Goal: Find specific page/section: Find specific page/section

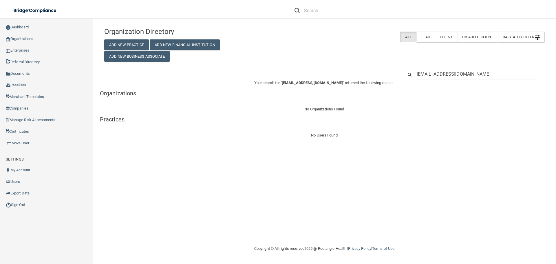
click at [438, 71] on input "[EMAIL_ADDRESS][DOMAIN_NAME]" at bounding box center [477, 74] width 120 height 11
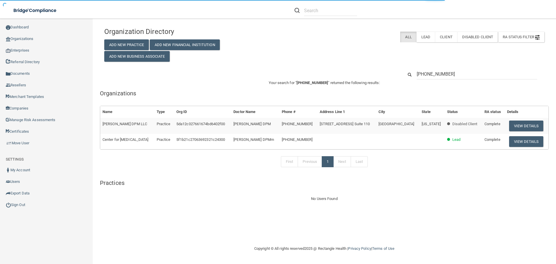
type input "[PHONE_NUMBER]"
click at [371, 57] on div "Organization Directory Add New Practice Add New Financial Institution Add New B…" at bounding box center [324, 42] width 449 height 37
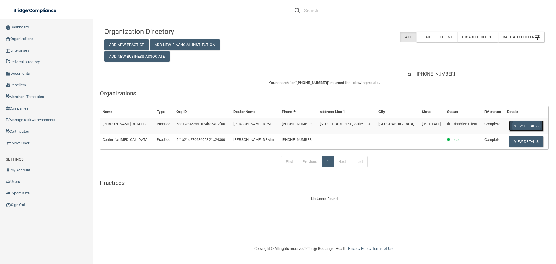
click at [520, 124] on button "View Details" at bounding box center [526, 125] width 34 height 11
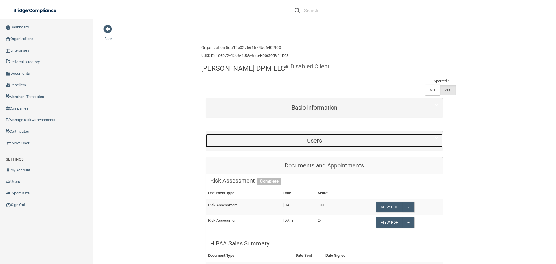
click at [315, 137] on h5 "Users" at bounding box center [314, 140] width 208 height 6
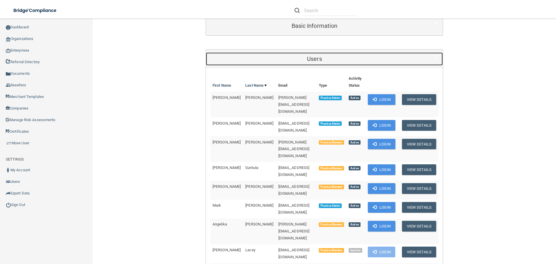
scroll to position [58, 0]
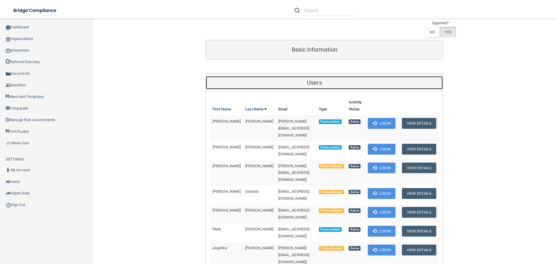
click at [303, 79] on h5 "Users" at bounding box center [314, 82] width 208 height 6
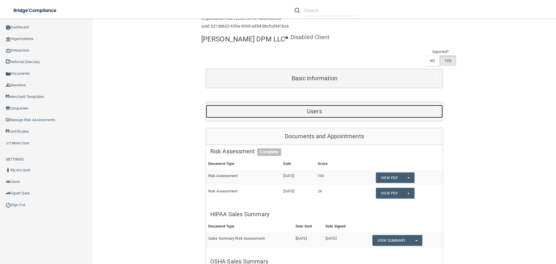
scroll to position [116, 0]
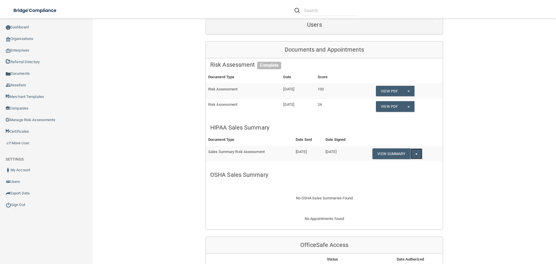
click at [416, 148] on button "Split button!" at bounding box center [416, 153] width 12 height 11
click at [398, 161] on link "Download as PDF" at bounding box center [396, 165] width 48 height 9
click at [26, 39] on link "Organizations" at bounding box center [46, 39] width 93 height 12
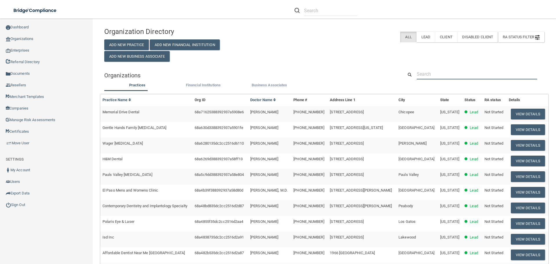
click at [439, 73] on input "text" at bounding box center [477, 74] width 120 height 11
paste input "334) 396-1886"
type input "334) 396-1886"
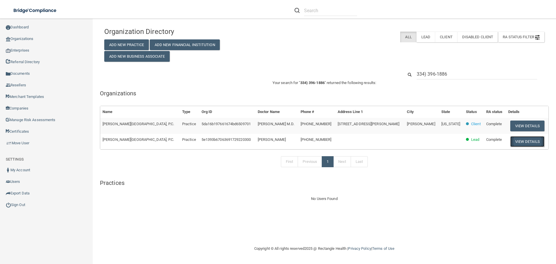
click at [515, 140] on button "View Details" at bounding box center [527, 141] width 34 height 11
click at [514, 124] on button "View Details" at bounding box center [527, 125] width 34 height 11
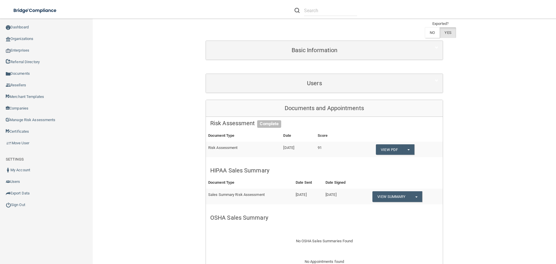
scroll to position [58, 0]
click at [416, 196] on span "button" at bounding box center [416, 196] width 2 height 1
click at [409, 203] on link "Download as PDF" at bounding box center [396, 207] width 48 height 9
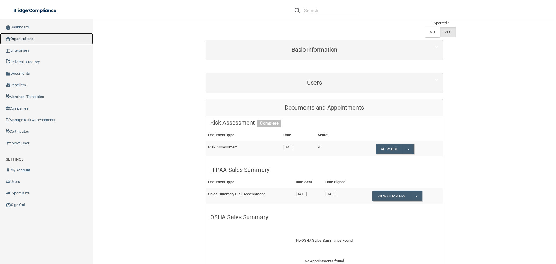
click at [34, 38] on link "Organizations" at bounding box center [46, 39] width 93 height 12
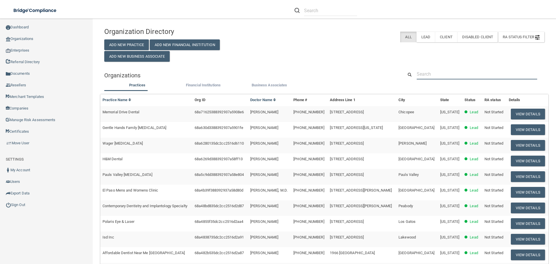
click at [428, 70] on input "text" at bounding box center [477, 74] width 120 height 11
paste input "[EMAIL_ADDRESS][DOMAIN_NAME]"
type input "[EMAIL_ADDRESS][DOMAIN_NAME]"
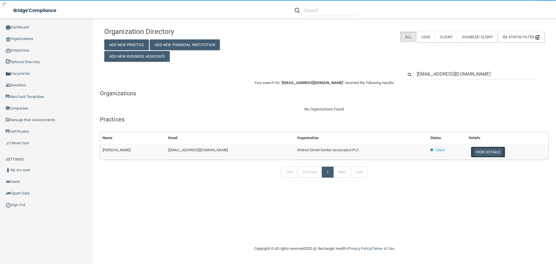
click at [471, 153] on button "View Details" at bounding box center [488, 151] width 34 height 11
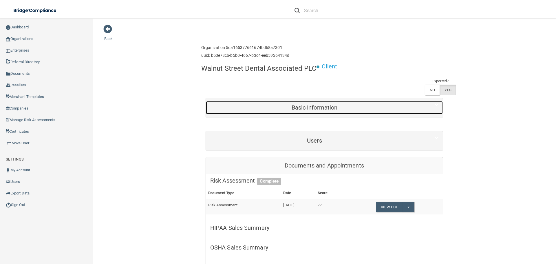
click at [296, 113] on div "Basic Information" at bounding box center [314, 107] width 217 height 13
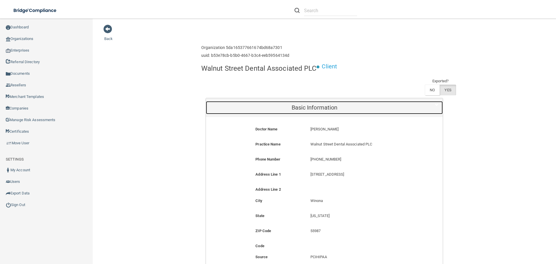
click at [296, 113] on div "Basic Information" at bounding box center [314, 107] width 217 height 13
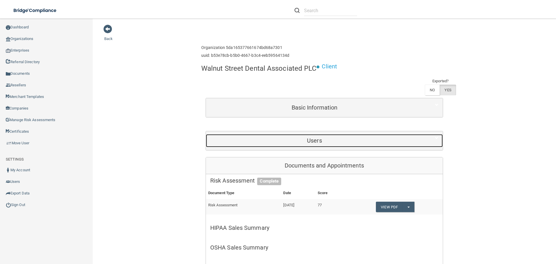
click at [316, 138] on h5 "Users" at bounding box center [314, 140] width 208 height 6
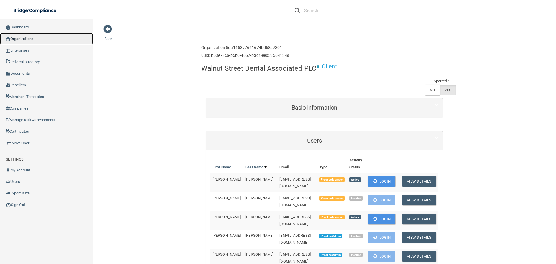
click at [21, 36] on link "Organizations" at bounding box center [46, 39] width 93 height 12
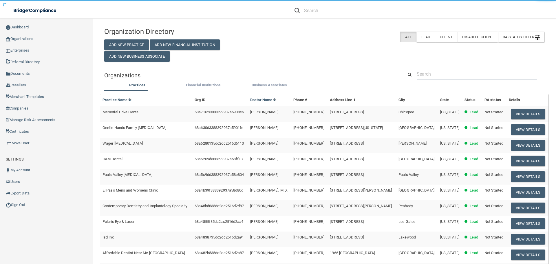
click at [429, 77] on input "text" at bounding box center [477, 74] width 120 height 11
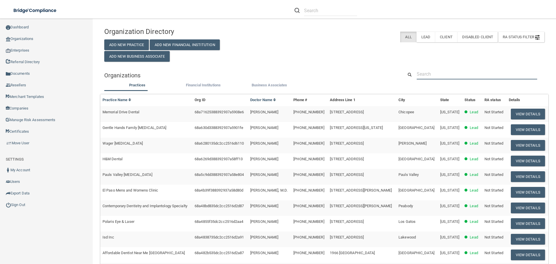
paste input "[EMAIL_ADDRESS][DOMAIN_NAME]"
type input "[EMAIL_ADDRESS][DOMAIN_NAME]"
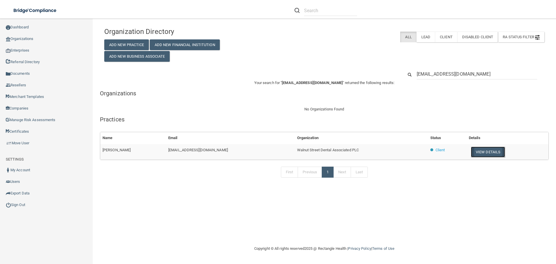
click at [471, 154] on button "View Details" at bounding box center [488, 151] width 34 height 11
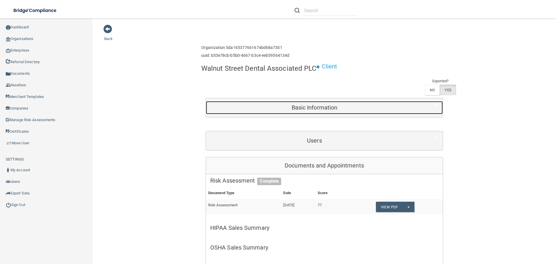
click at [304, 109] on h5 "Basic Information" at bounding box center [314, 107] width 208 height 6
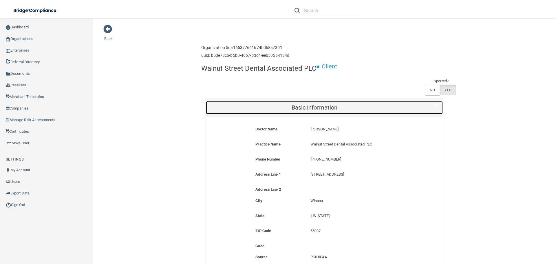
click at [312, 110] on h5 "Basic Information" at bounding box center [314, 107] width 208 height 6
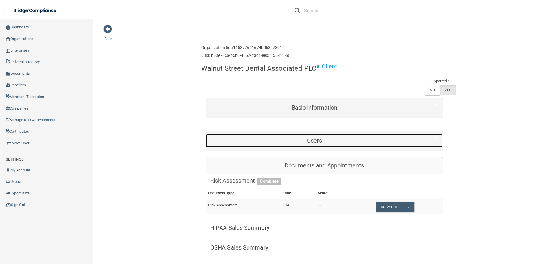
click at [326, 144] on div "Users" at bounding box center [314, 140] width 217 height 13
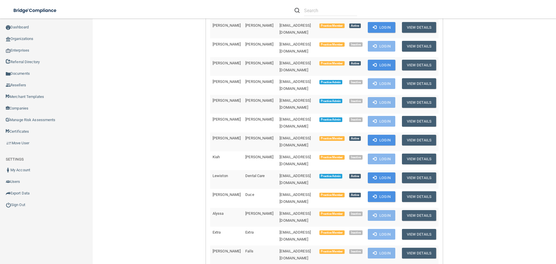
scroll to position [145, 0]
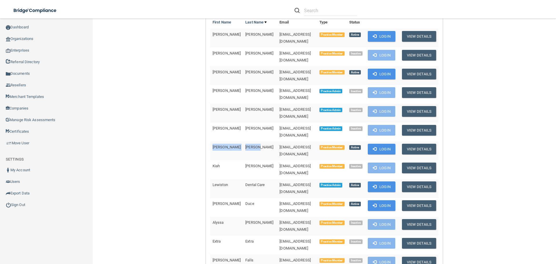
drag, startPoint x: 247, startPoint y: 128, endPoint x: 210, endPoint y: 130, distance: 36.5
click at [210, 141] on tr "[PERSON_NAME] [EMAIL_ADDRESS][DOMAIN_NAME] Practice Member Active Login View De…" at bounding box center [324, 150] width 228 height 19
copy tr "[PERSON_NAME]"
click at [26, 41] on link "Organizations" at bounding box center [46, 39] width 93 height 12
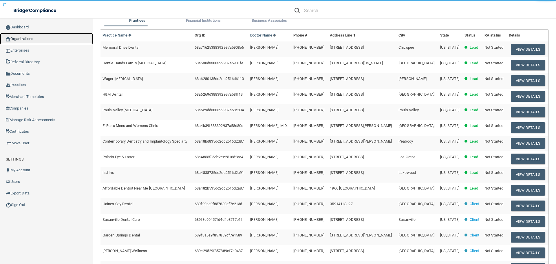
scroll to position [2, 0]
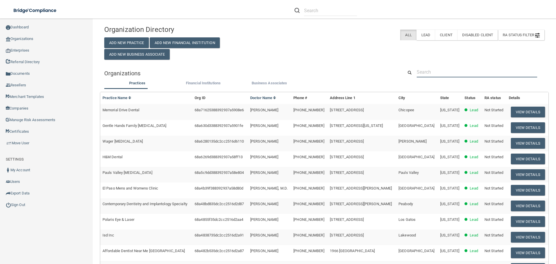
click at [435, 69] on input "text" at bounding box center [477, 72] width 120 height 11
paste input "[PERSON_NAME]"
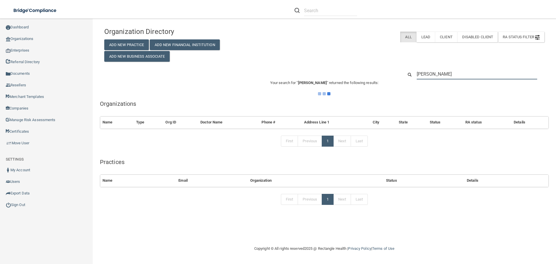
scroll to position [0, 0]
click at [434, 74] on input "[PERSON_NAME]" at bounding box center [477, 74] width 120 height 11
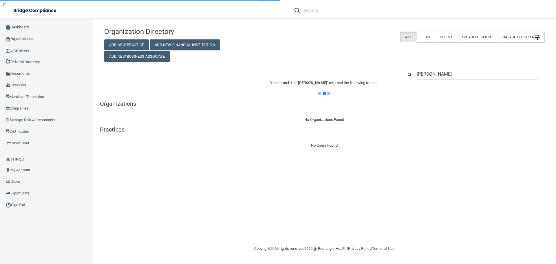
type input "[PERSON_NAME]"
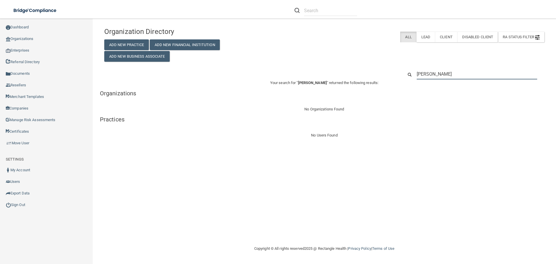
drag, startPoint x: 461, startPoint y: 73, endPoint x: 392, endPoint y: 73, distance: 68.6
click at [392, 73] on div "[PERSON_NAME]" at bounding box center [324, 74] width 449 height 11
paste input "Walnut Street Denta"
type input "Walnut Street Dental"
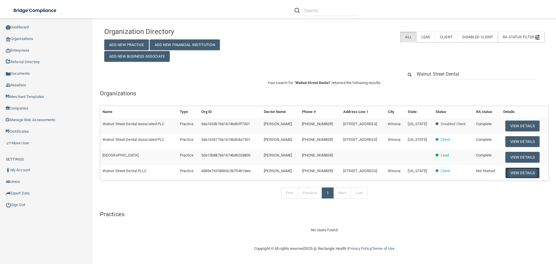
click at [522, 175] on button "View Details" at bounding box center [522, 172] width 34 height 11
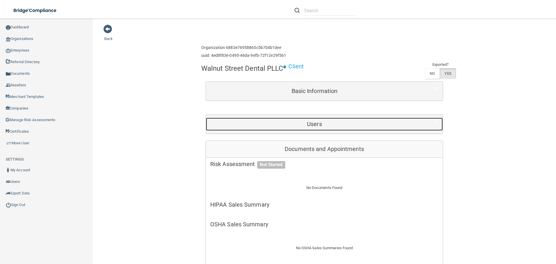
click at [318, 124] on h5 "Users" at bounding box center [314, 124] width 208 height 6
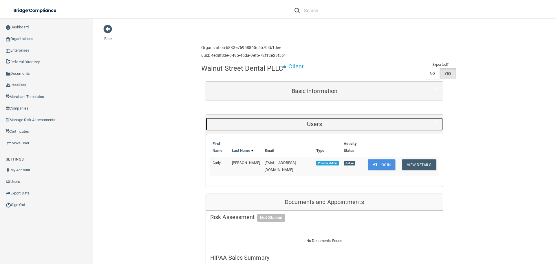
click at [318, 124] on h5 "Users" at bounding box center [314, 124] width 208 height 6
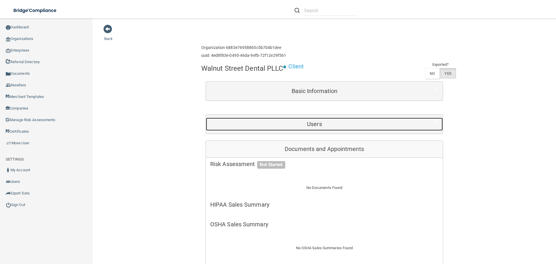
click at [317, 122] on h5 "Users" at bounding box center [314, 124] width 208 height 6
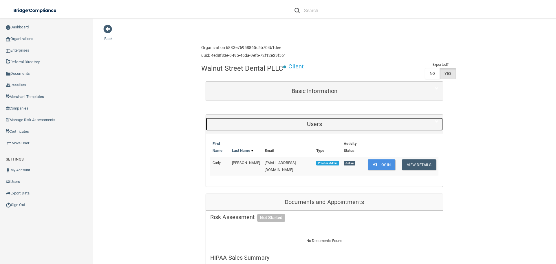
click at [317, 122] on h5 "Users" at bounding box center [314, 124] width 208 height 6
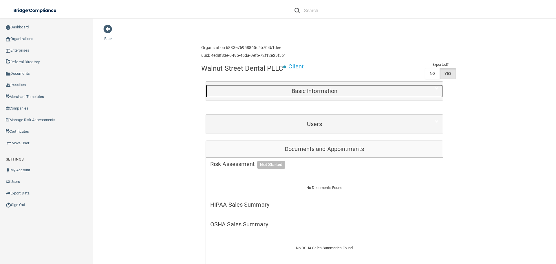
click at [303, 95] on div "Basic Information" at bounding box center [314, 91] width 217 height 13
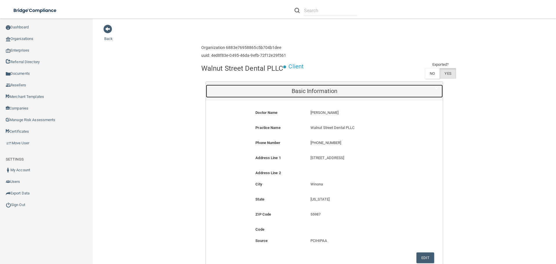
click at [303, 95] on div "Basic Information" at bounding box center [314, 91] width 217 height 13
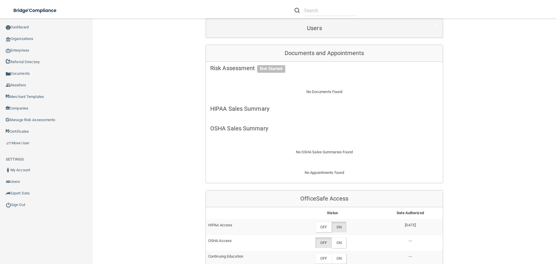
scroll to position [145, 0]
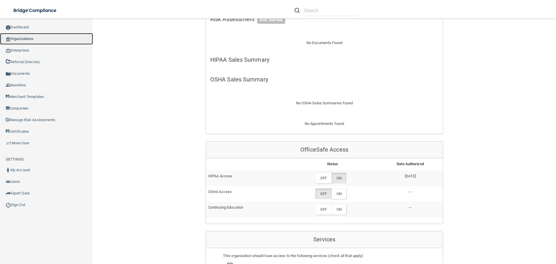
click at [32, 35] on link "Organizations" at bounding box center [46, 39] width 93 height 12
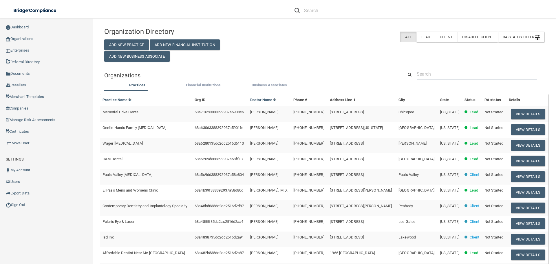
click at [439, 74] on input "text" at bounding box center [477, 74] width 120 height 11
paste input "[EMAIL_ADDRESS][DOMAIN_NAME]"
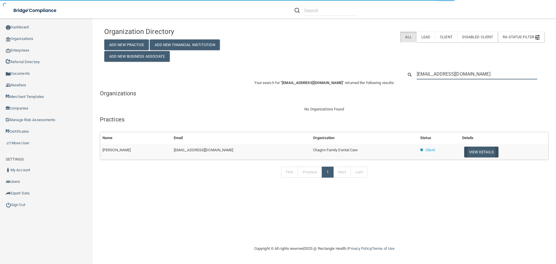
type input "[EMAIL_ADDRESS][DOMAIN_NAME]"
click at [474, 152] on button "View Details" at bounding box center [481, 151] width 34 height 11
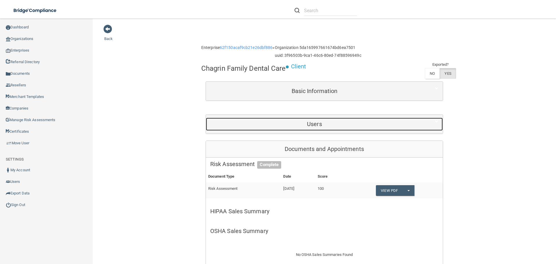
drag, startPoint x: 318, startPoint y: 124, endPoint x: 313, endPoint y: 127, distance: 5.5
click at [317, 124] on h5 "Users" at bounding box center [314, 124] width 208 height 6
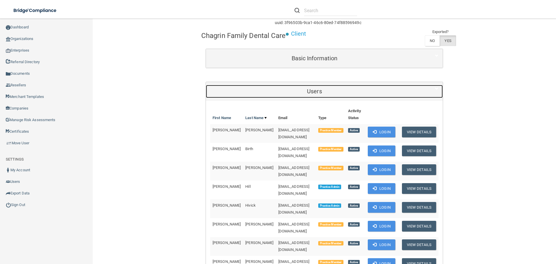
scroll to position [87, 0]
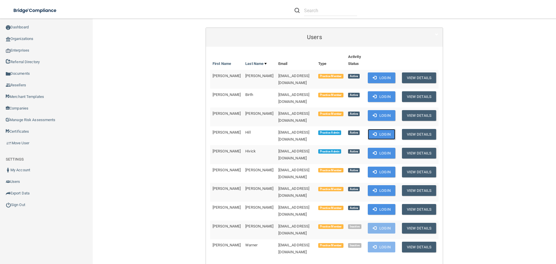
click at [373, 129] on button "Login" at bounding box center [381, 134] width 27 height 11
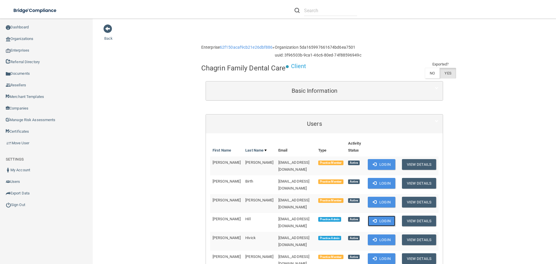
scroll to position [0, 0]
click at [213, 71] on h4 "Chagrin Family Dental Care" at bounding box center [243, 69] width 85 height 8
copy div "Chagrin Family Dental Care"
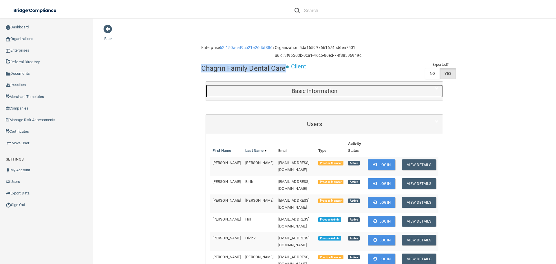
click at [280, 89] on h5 "Basic Information" at bounding box center [314, 91] width 208 height 6
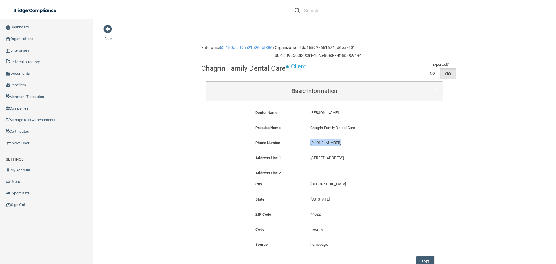
drag, startPoint x: 339, startPoint y: 144, endPoint x: 309, endPoint y: 142, distance: 30.2
click at [310, 142] on p "[PHONE_NUMBER]" at bounding box center [360, 142] width 101 height 7
copy p "[PHONE_NUMBER]"
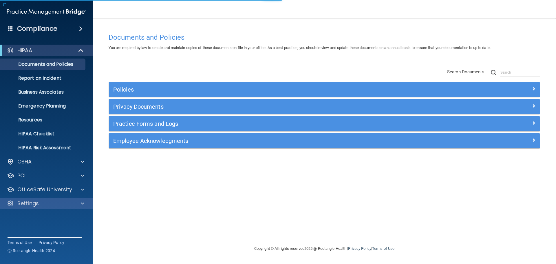
click at [63, 199] on div "Settings" at bounding box center [46, 203] width 93 height 12
click at [50, 203] on div "Settings" at bounding box center [39, 203] width 72 height 7
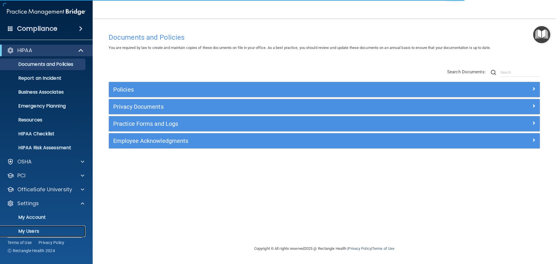
click at [45, 231] on p "My Users" at bounding box center [43, 231] width 79 height 6
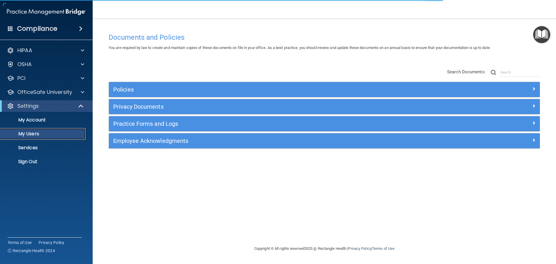
select select "20"
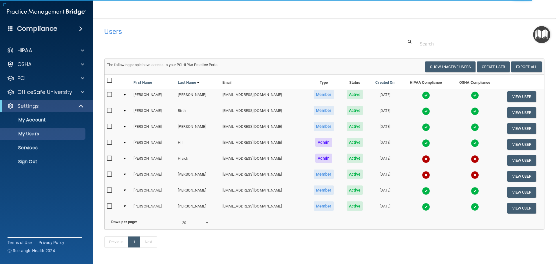
click at [430, 43] on input "text" at bounding box center [479, 43] width 120 height 11
paste input "[EMAIL_ADDRESS][DOMAIN_NAME]"
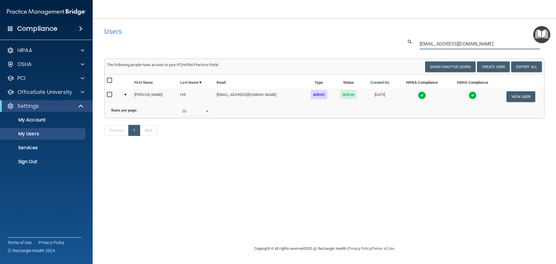
type input "[EMAIL_ADDRESS][DOMAIN_NAME]"
click at [420, 95] on img at bounding box center [422, 95] width 8 height 8
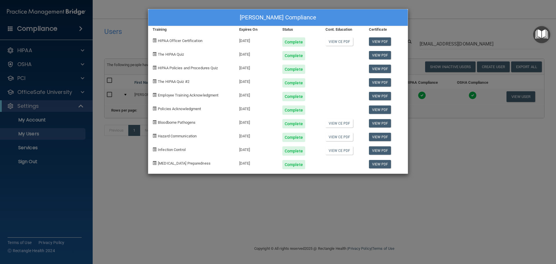
click at [379, 190] on div "Kathy Hill's Compliance Training Expires On Status Cont. Education Certificate …" at bounding box center [278, 132] width 556 height 264
